Goal: Check status: Check status

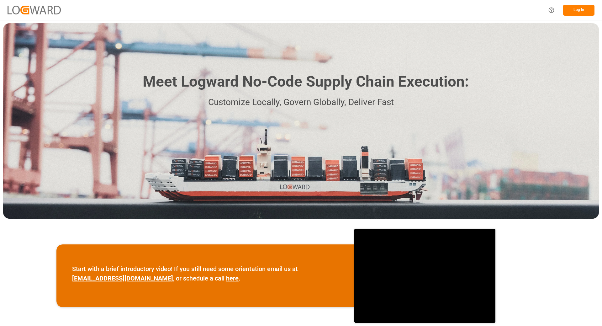
click at [575, 7] on button "Log In" at bounding box center [578, 10] width 31 height 11
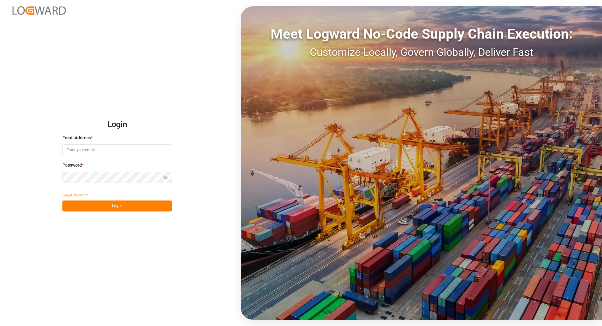
type input "[EMAIL_ADDRESS][DOMAIN_NAME]"
click at [85, 206] on button "Log In" at bounding box center [117, 205] width 110 height 11
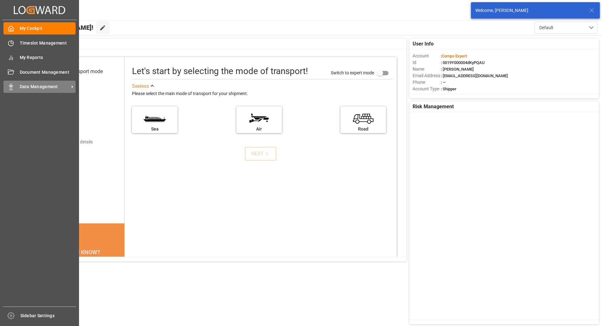
click at [9, 87] on icon at bounding box center [11, 87] width 6 height 6
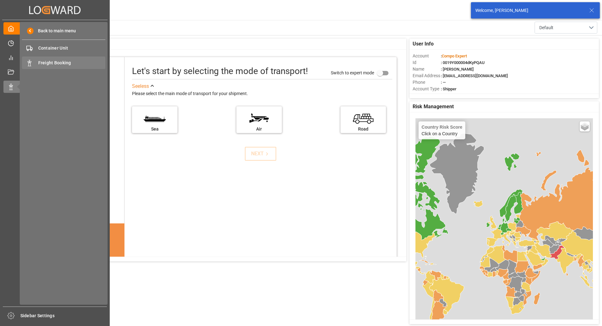
click at [51, 60] on span "Freight Booking" at bounding box center [71, 63] width 67 height 7
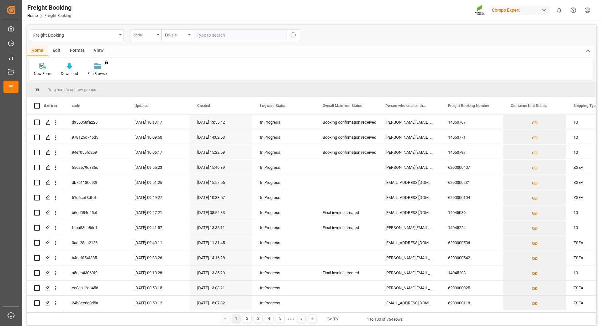
click at [158, 36] on div "code" at bounding box center [145, 35] width 31 height 12
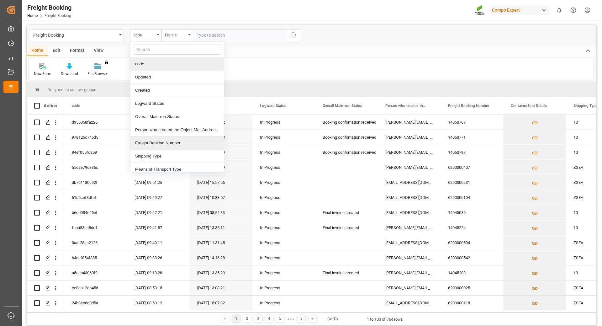
drag, startPoint x: 146, startPoint y: 145, endPoint x: 176, endPoint y: 105, distance: 50.1
click at [145, 145] on div "Freight Booking Number" at bounding box center [176, 142] width 93 height 13
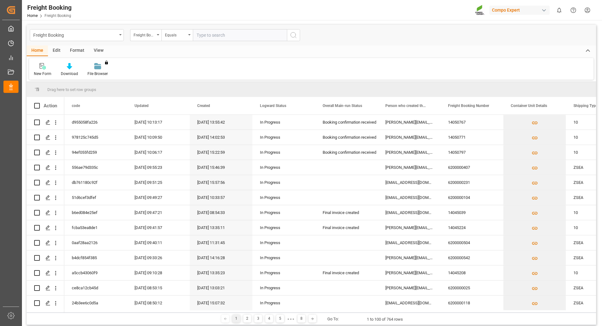
click at [225, 33] on input "text" at bounding box center [240, 35] width 94 height 12
type input "S"
type input "6200000472"
click at [294, 37] on icon "search button" at bounding box center [294, 35] width 8 height 8
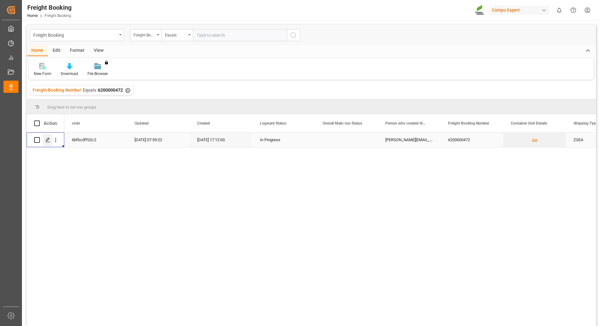
click at [44, 140] on div "Press SPACE to select this row." at bounding box center [47, 140] width 9 height 12
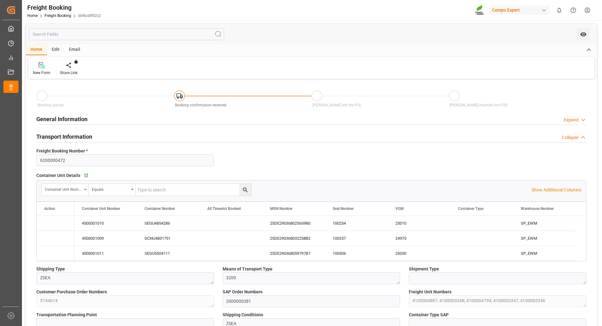
type input "[PERSON_NAME]"
type input "[PERSON_NAME] Group"
type input "9246607"
type input "BEANR"
type input "ARZAE"
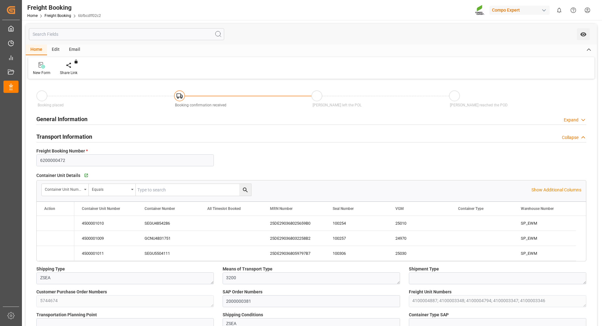
type input "0"
type input "172507.5"
type input "[DATE] 01:00"
type input "[DATE] 06:00"
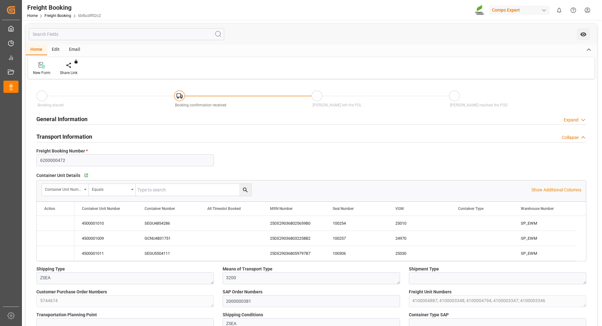
type input "[DATE] 23:00"
type input "[DATE] 16:53"
type input "[DATE] 17:12"
type input "[DATE] 11:37"
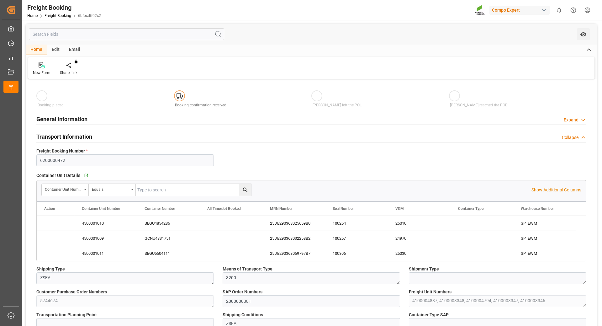
type input "[DATE] 18:41"
click at [341, 227] on div "100254" at bounding box center [356, 223] width 63 height 15
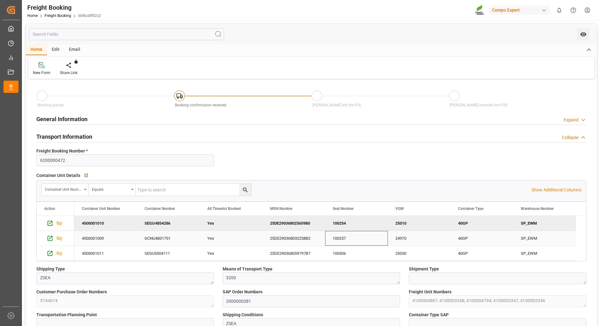
click at [329, 238] on div "100257" at bounding box center [356, 238] width 63 height 15
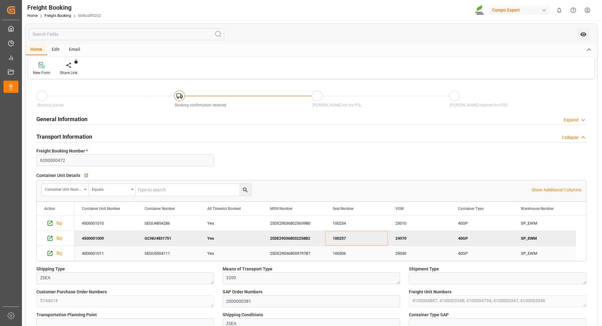
click at [346, 256] on div "100306" at bounding box center [356, 253] width 63 height 15
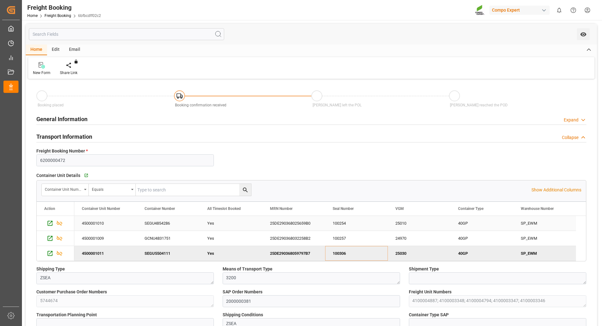
click at [289, 225] on div "25DE290368025659B0" at bounding box center [293, 223] width 63 height 15
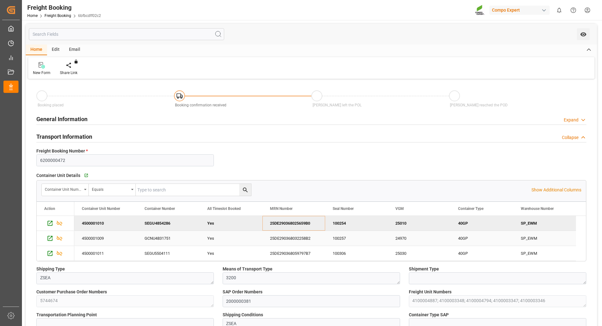
click at [311, 238] on div "25DE290368032258B2" at bounding box center [293, 238] width 63 height 15
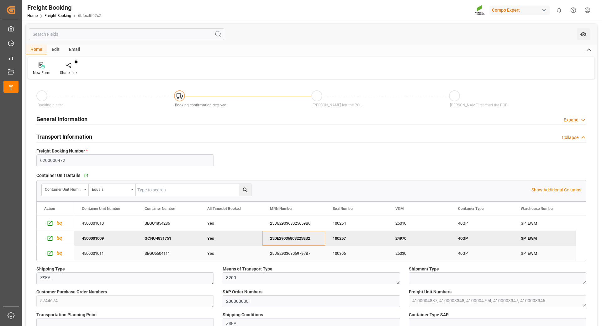
click at [296, 254] on div "25DE290368059797B7" at bounding box center [293, 253] width 63 height 15
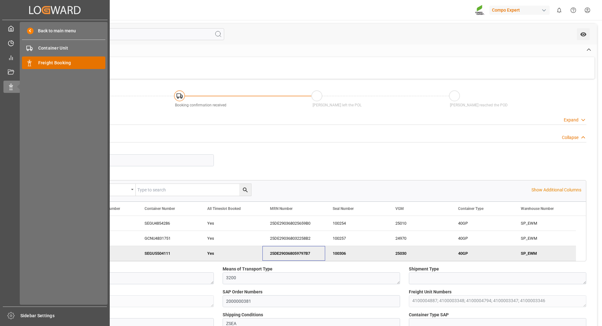
click at [50, 65] on span "Freight Booking" at bounding box center [71, 63] width 67 height 7
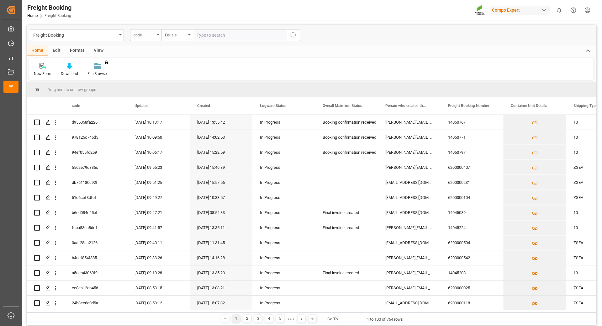
click at [158, 38] on div "code" at bounding box center [145, 35] width 31 height 12
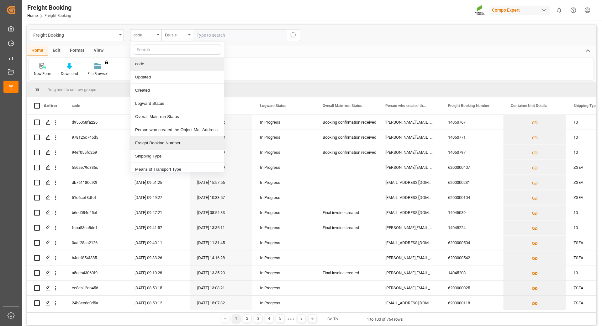
click at [154, 142] on div "Freight Booking Number" at bounding box center [176, 142] width 93 height 13
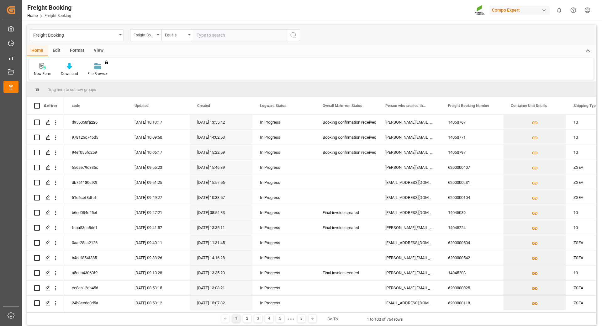
click at [212, 34] on input "text" at bounding box center [240, 35] width 94 height 12
type input "6200000474"
click at [290, 35] on icon "search button" at bounding box center [294, 35] width 8 height 8
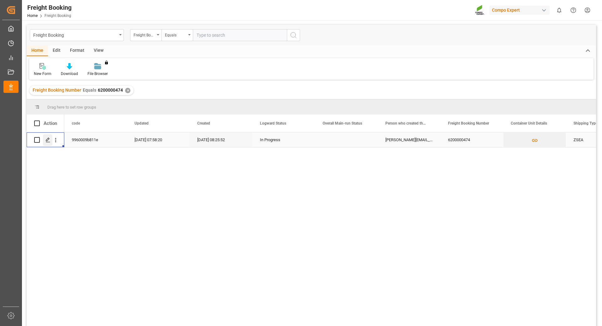
click at [45, 140] on div "Press SPACE to select this row." at bounding box center [47, 140] width 9 height 12
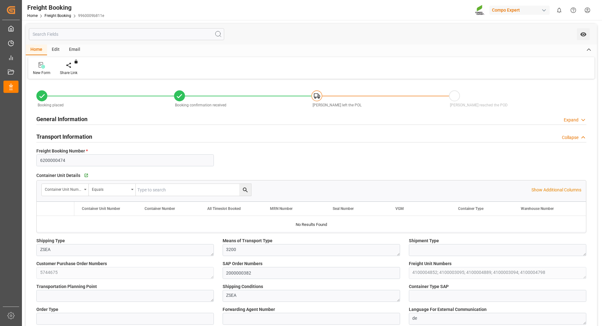
type input "[PERSON_NAME]"
type input "[PERSON_NAME] Group"
type input "9246607"
type input "BEANR"
type input "ARZAE"
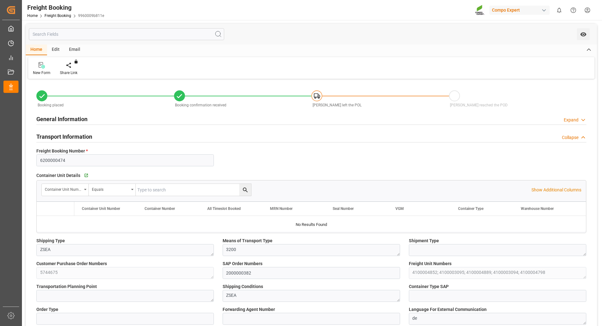
type input "0"
type input "71955"
type input "[DATE] 01:00"
type input "[DATE] 06:00"
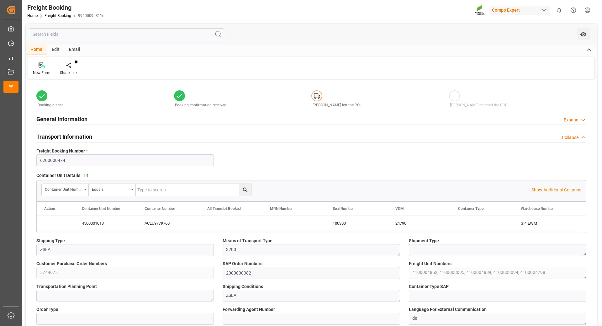
type input "[DATE] 23:00"
type input "[DATE] 16:53"
type input "[DATE] 08:25"
type input "[DATE] 11:33"
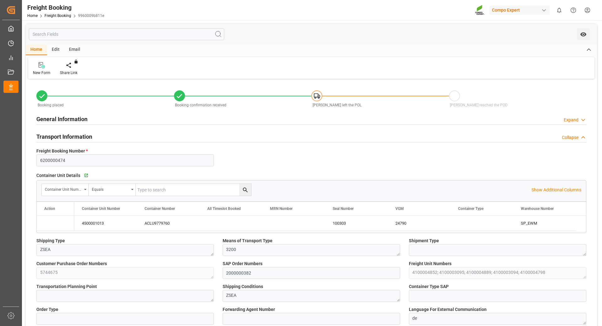
type input "[DATE] 11:32"
type input "[DATE] 15:09"
click at [337, 222] on div "100303" at bounding box center [356, 223] width 63 height 15
